Goal: Go to known website: Access a specific website the user already knows

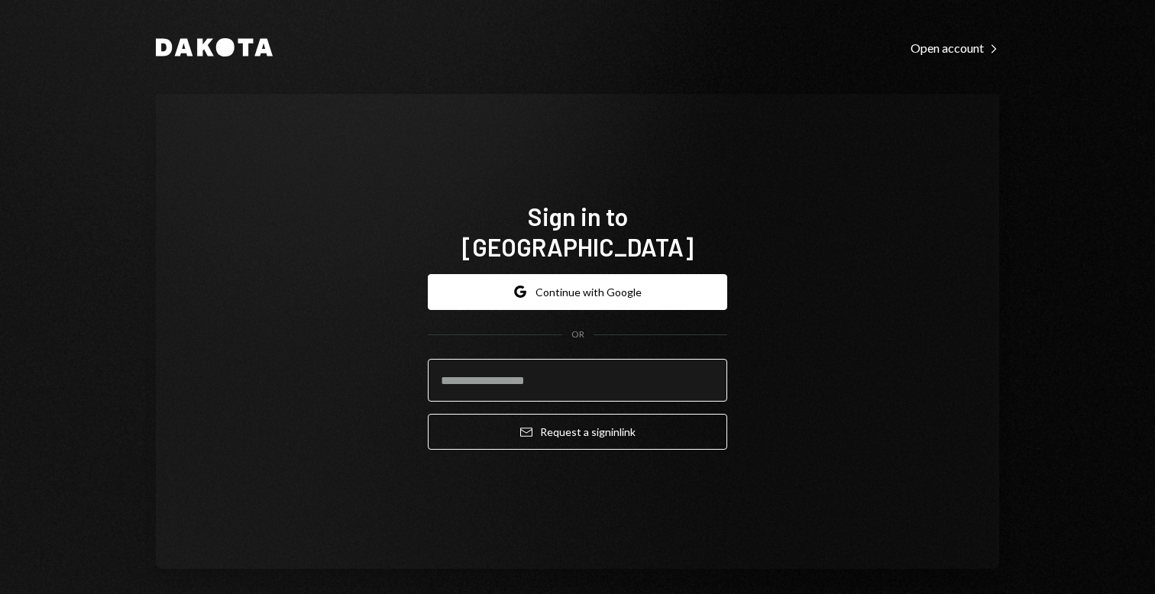
click at [544, 374] on input "email" at bounding box center [577, 380] width 299 height 43
type input "**********"
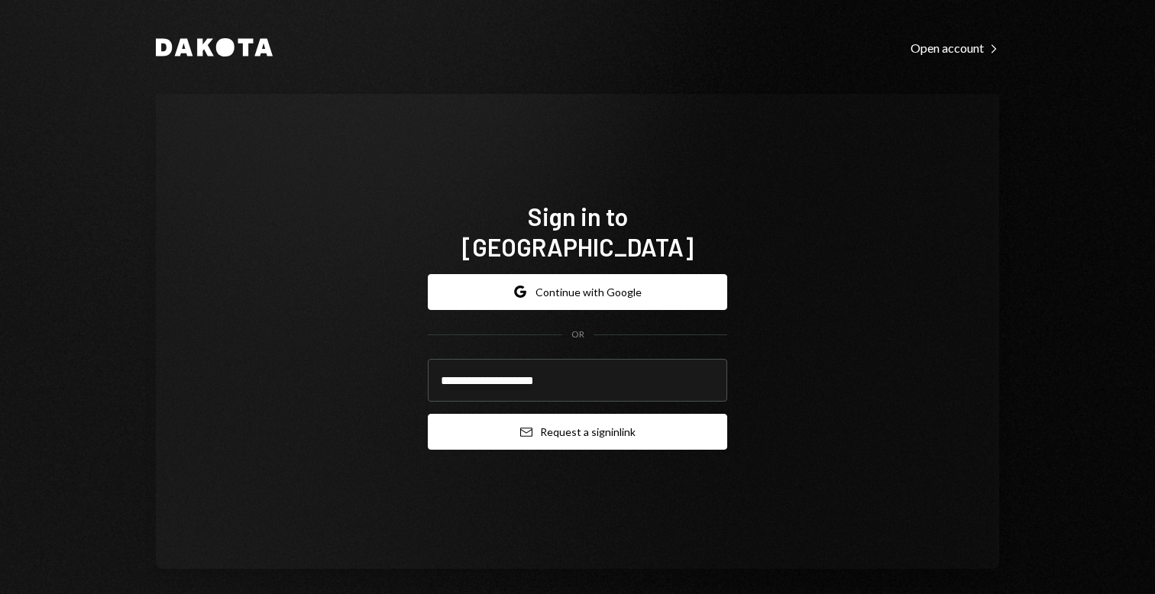
click at [570, 427] on button "Email Request a sign in link" at bounding box center [577, 432] width 299 height 36
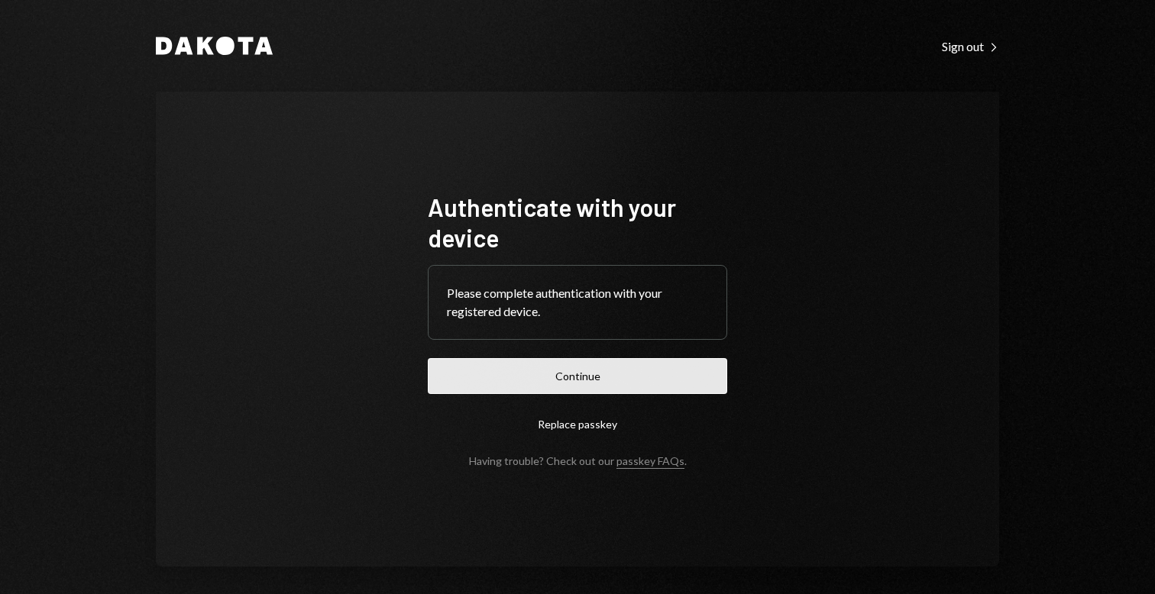
click at [632, 382] on button "Continue" at bounding box center [577, 376] width 299 height 36
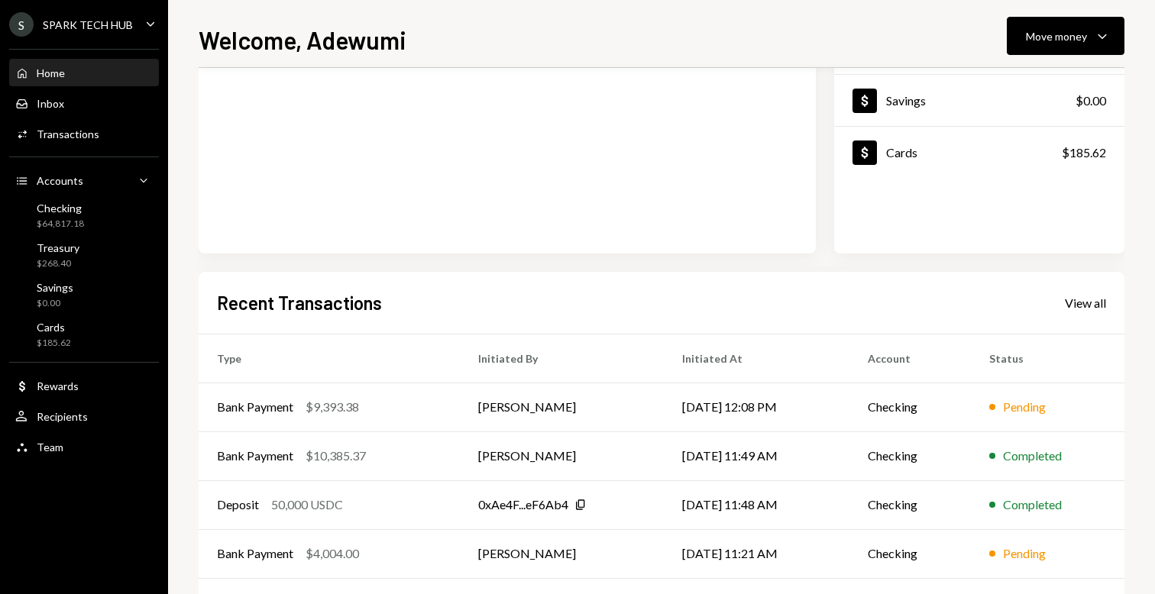
scroll to position [254, 0]
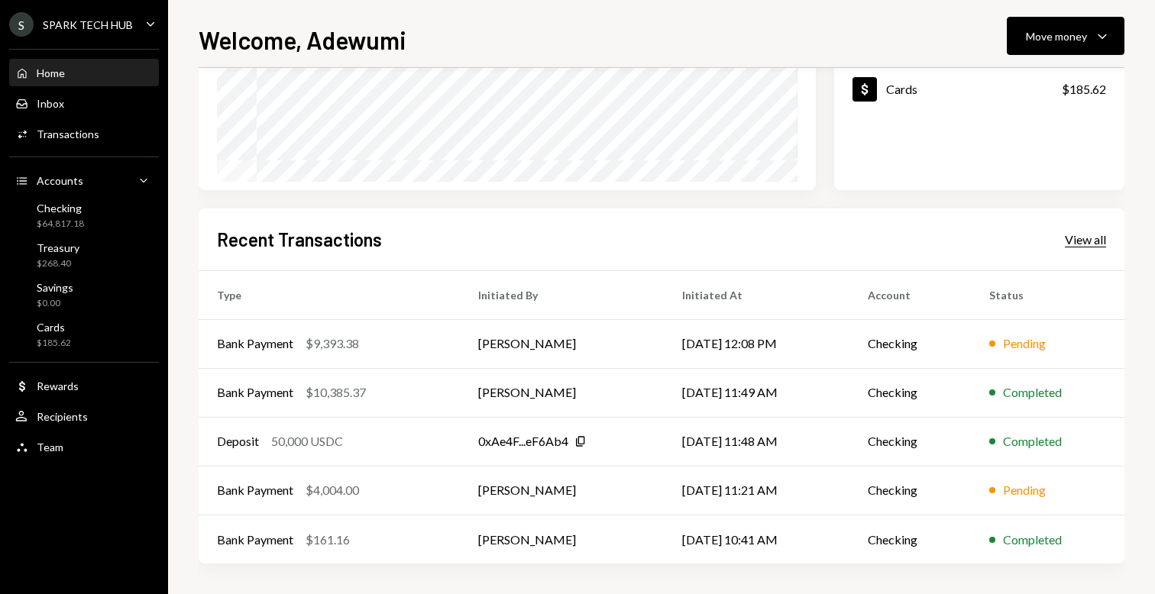
click at [1094, 237] on div "View all" at bounding box center [1085, 239] width 41 height 15
